Goal: Navigation & Orientation: Find specific page/section

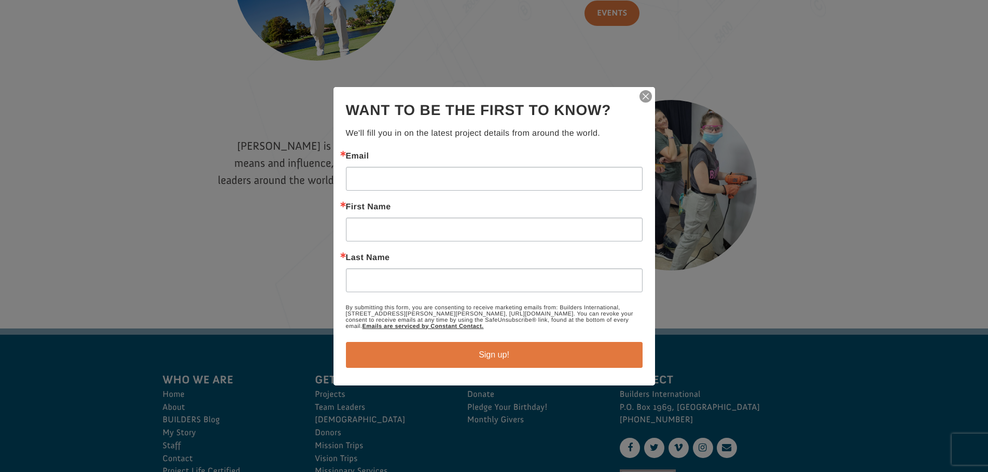
scroll to position [1557, 0]
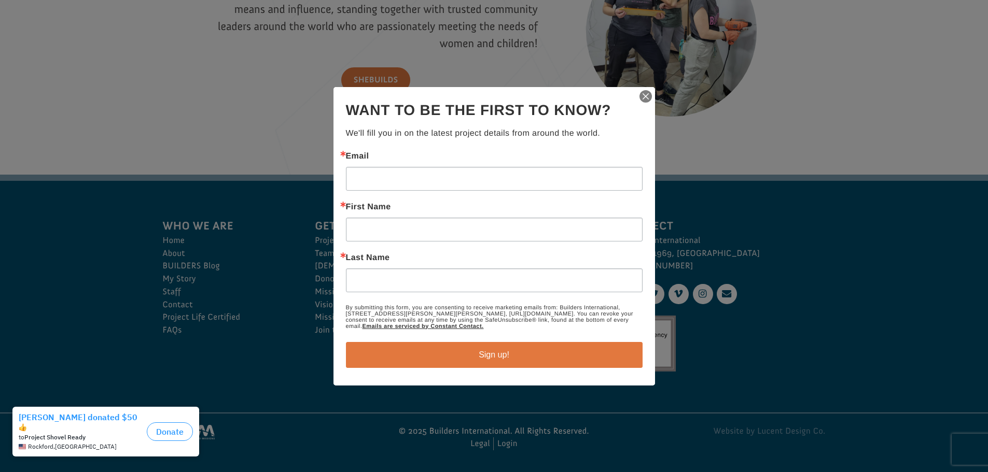
click at [644, 95] on img "button" at bounding box center [645, 96] width 15 height 15
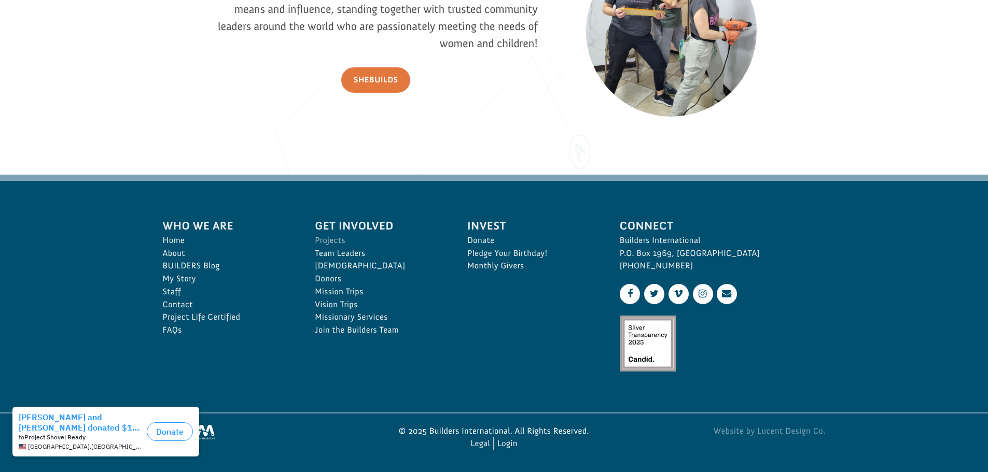
click at [330, 238] on link "Projects" at bounding box center [380, 240] width 130 height 13
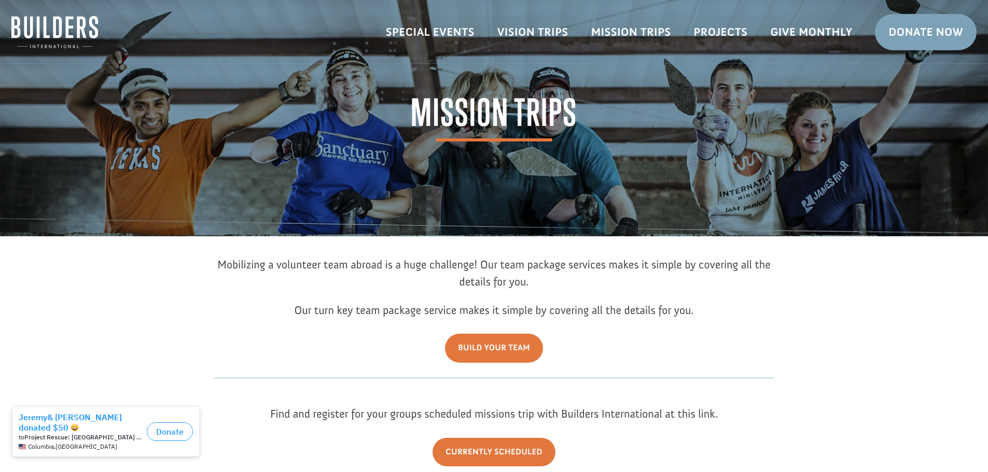
click at [64, 35] on img at bounding box center [54, 32] width 87 height 32
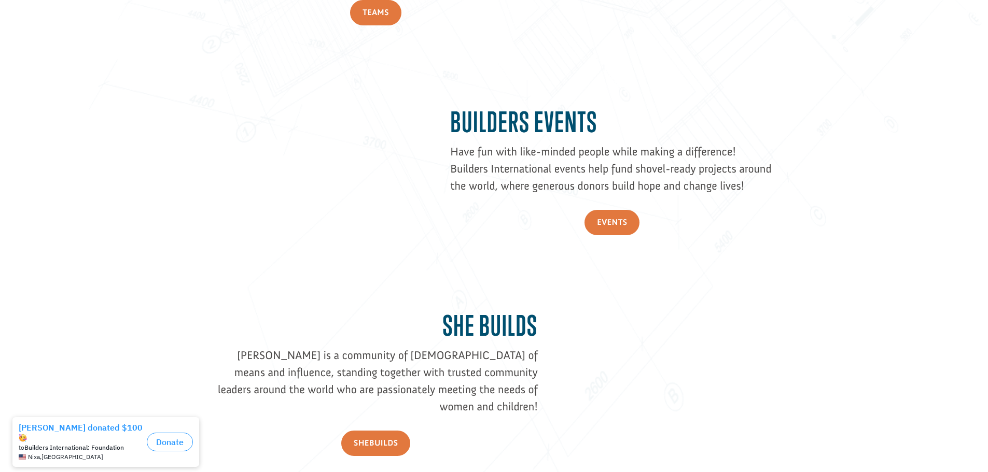
scroll to position [1504, 0]
